Goal: Book appointment/travel/reservation

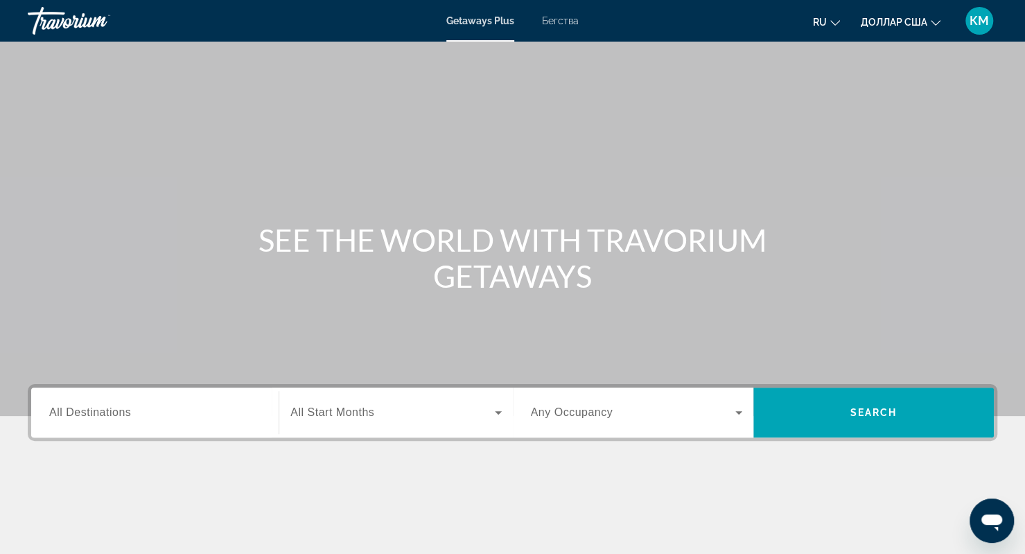
click at [135, 396] on div "Виджет поиска" at bounding box center [154, 412] width 211 height 39
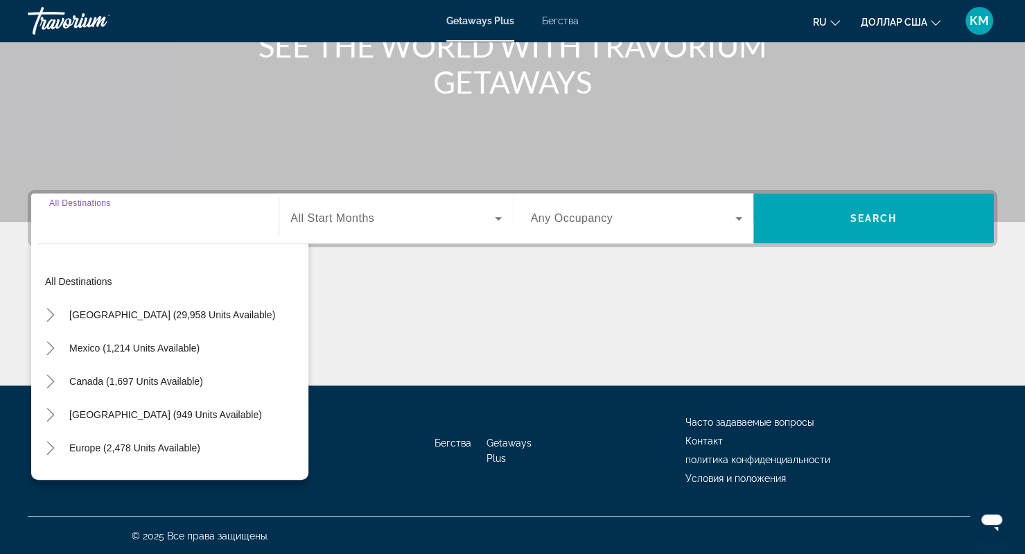
scroll to position [194, 0]
click at [49, 314] on icon "Toggle United States (29,958 units available)" at bounding box center [51, 315] width 14 height 14
